Goal: Task Accomplishment & Management: Use online tool/utility

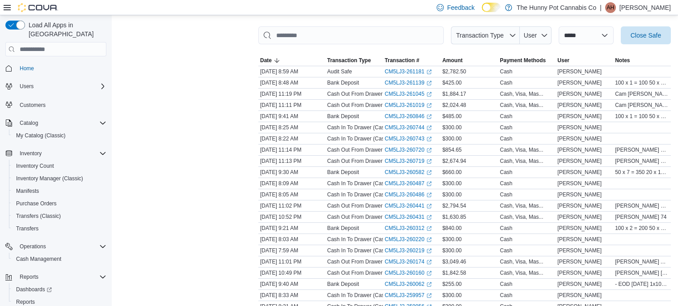
scroll to position [135, 0]
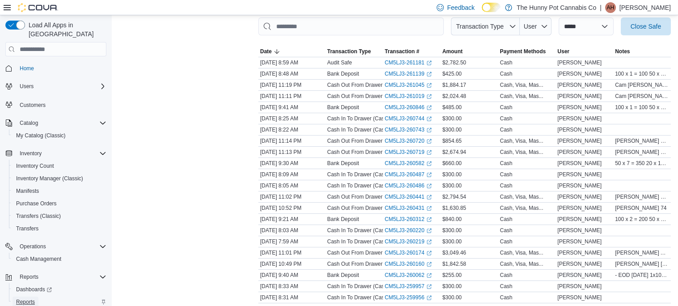
click at [25, 298] on span "Reports" at bounding box center [25, 301] width 19 height 7
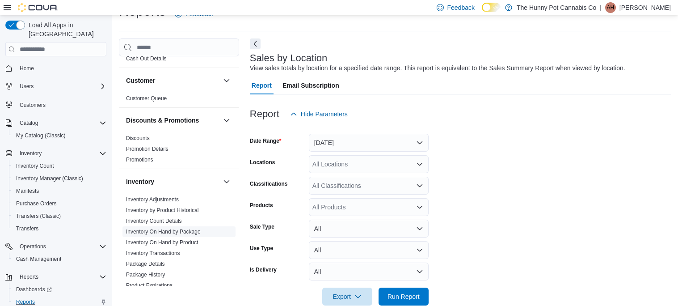
scroll to position [43, 0]
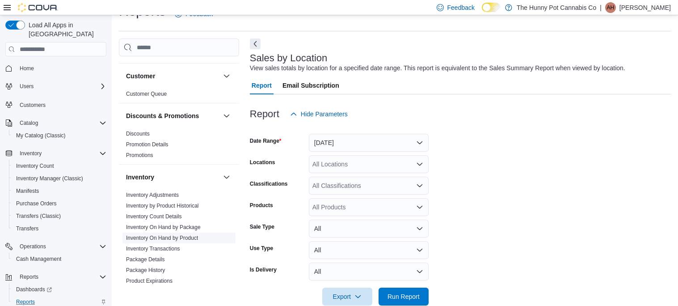
click at [182, 238] on link "Inventory On Hand by Product" at bounding box center [162, 238] width 72 height 6
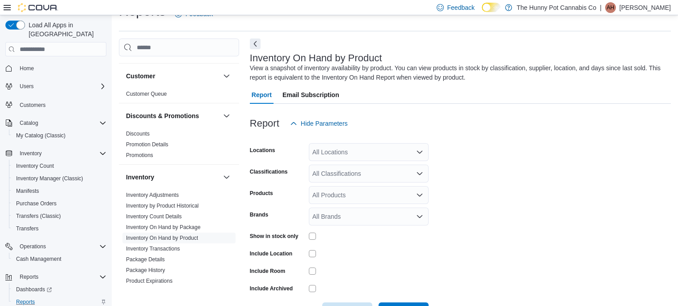
scroll to position [30, 0]
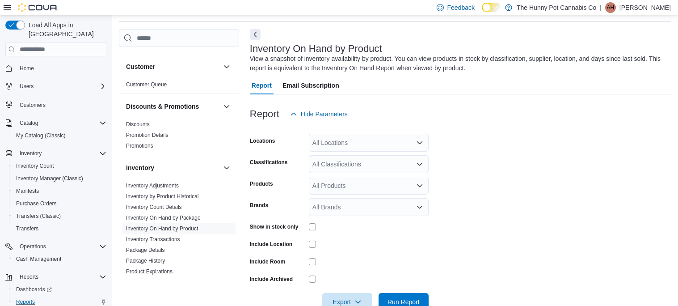
click at [427, 141] on div "All Locations" at bounding box center [369, 143] width 120 height 18
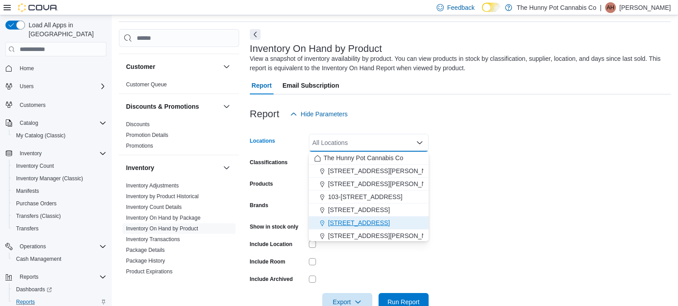
click at [355, 219] on span "[STREET_ADDRESS]" at bounding box center [359, 222] width 62 height 9
click at [524, 190] on form "Locations [STREET_ADDRESS] Selected. [STREET_ADDRESS] Press Backspace to delete…" at bounding box center [460, 217] width 421 height 188
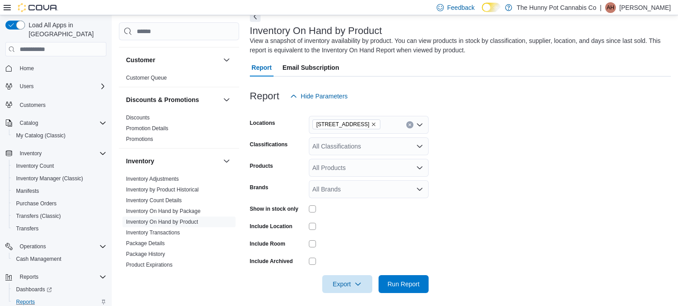
scroll to position [48, 0]
click at [416, 147] on icon "Open list of options" at bounding box center [419, 145] width 7 height 7
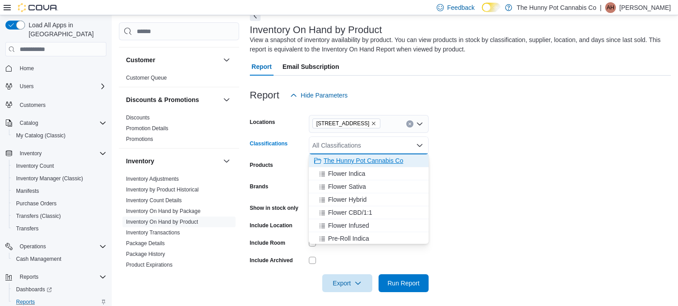
click at [373, 164] on span "The Hunny Pot Cannabis Co" at bounding box center [364, 160] width 80 height 9
click at [516, 185] on form "Locations [STREET_ADDRESS] The Hunny Pot Cannabis Co Combo box. Selected. The H…" at bounding box center [460, 198] width 421 height 188
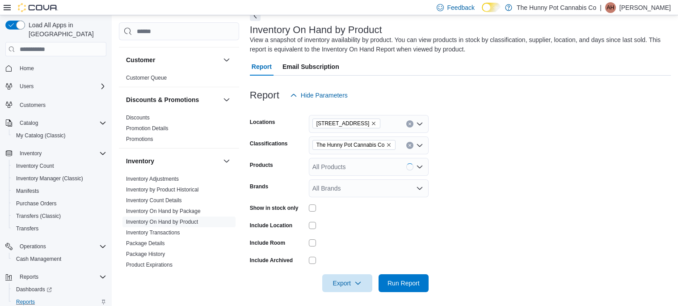
scroll to position [52, 0]
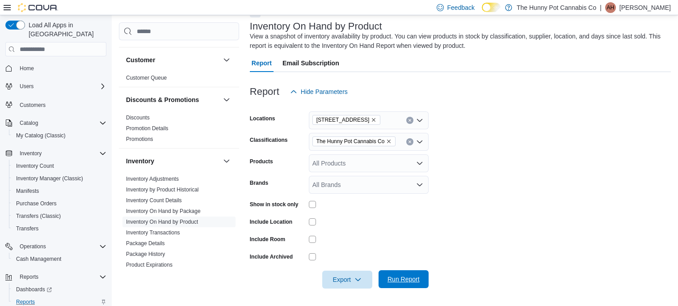
click at [397, 273] on span "Run Report" at bounding box center [403, 279] width 39 height 18
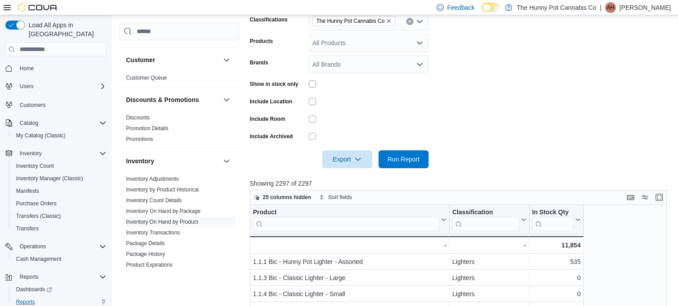
scroll to position [168, 0]
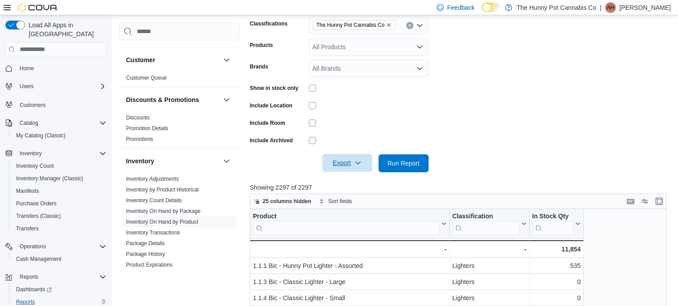
click at [361, 160] on icon "button" at bounding box center [357, 162] width 7 height 7
click at [352, 181] on span "Export to Excel" at bounding box center [349, 180] width 40 height 7
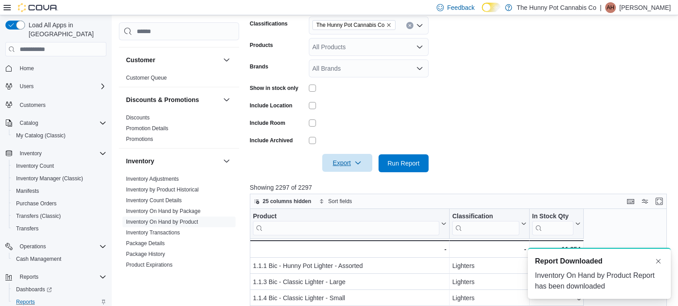
scroll to position [0, 0]
